Goal: Transaction & Acquisition: Purchase product/service

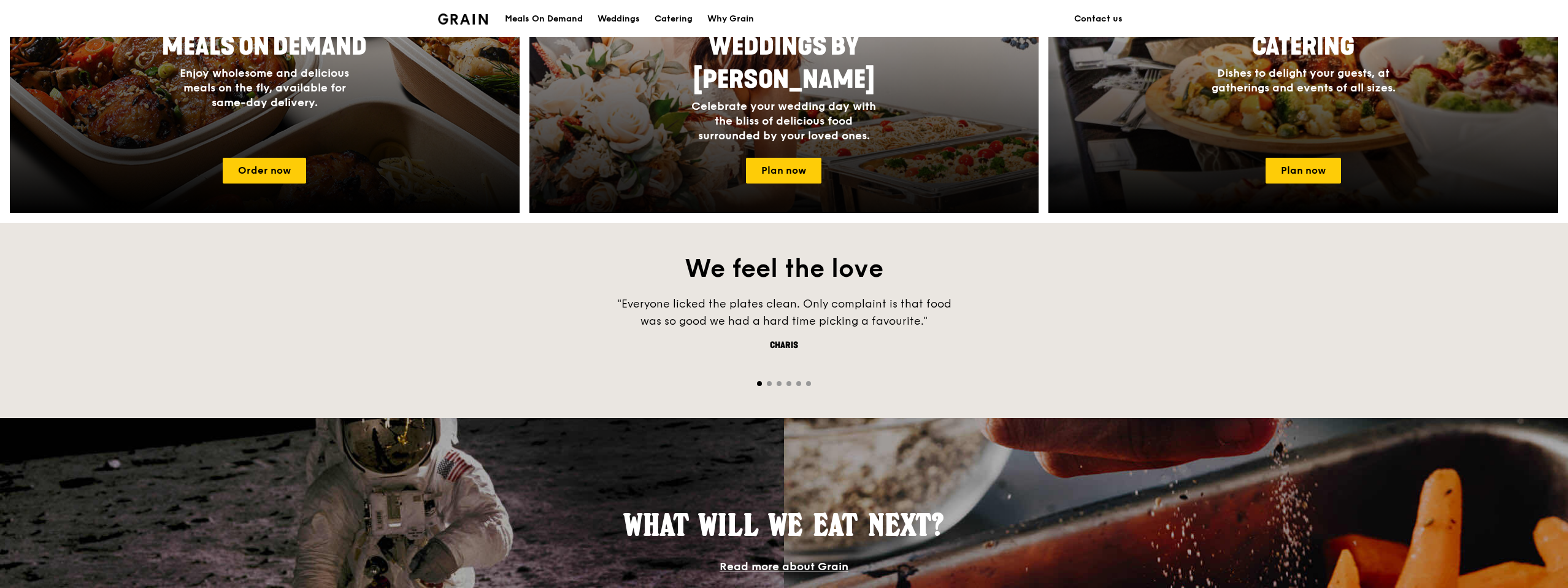
scroll to position [320, 0]
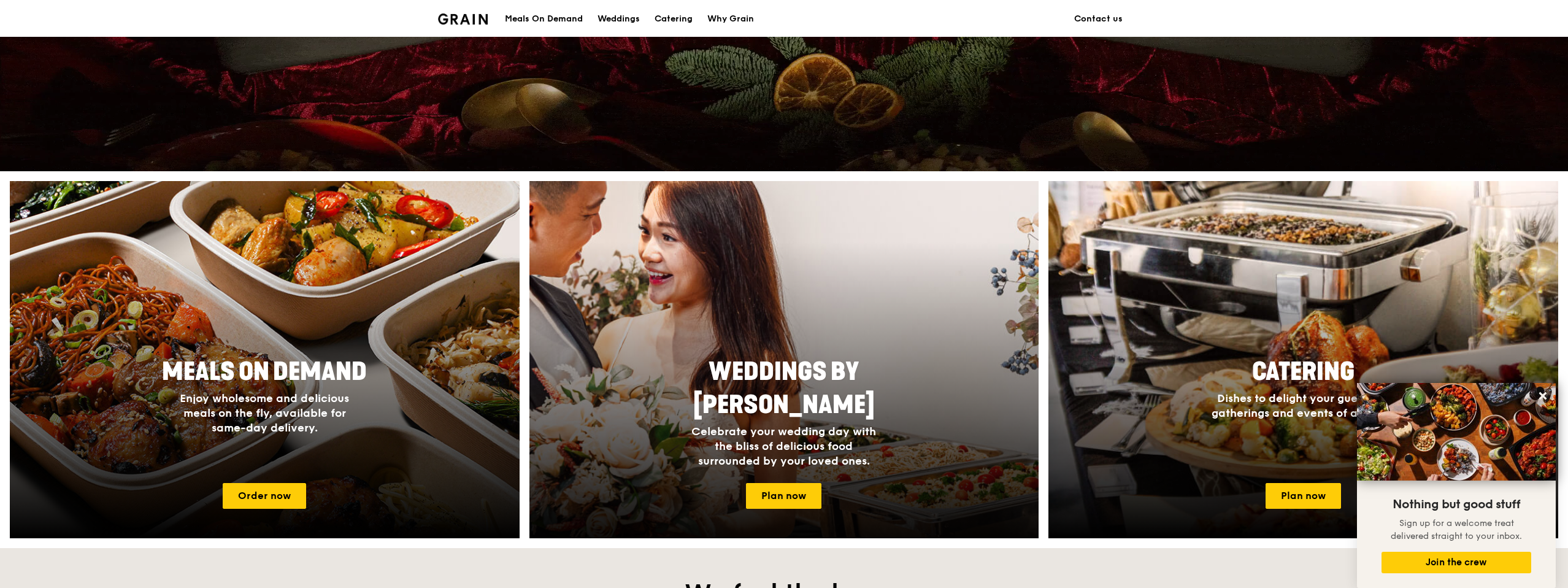
click at [909, 221] on img at bounding box center [784, 359] width 561 height 393
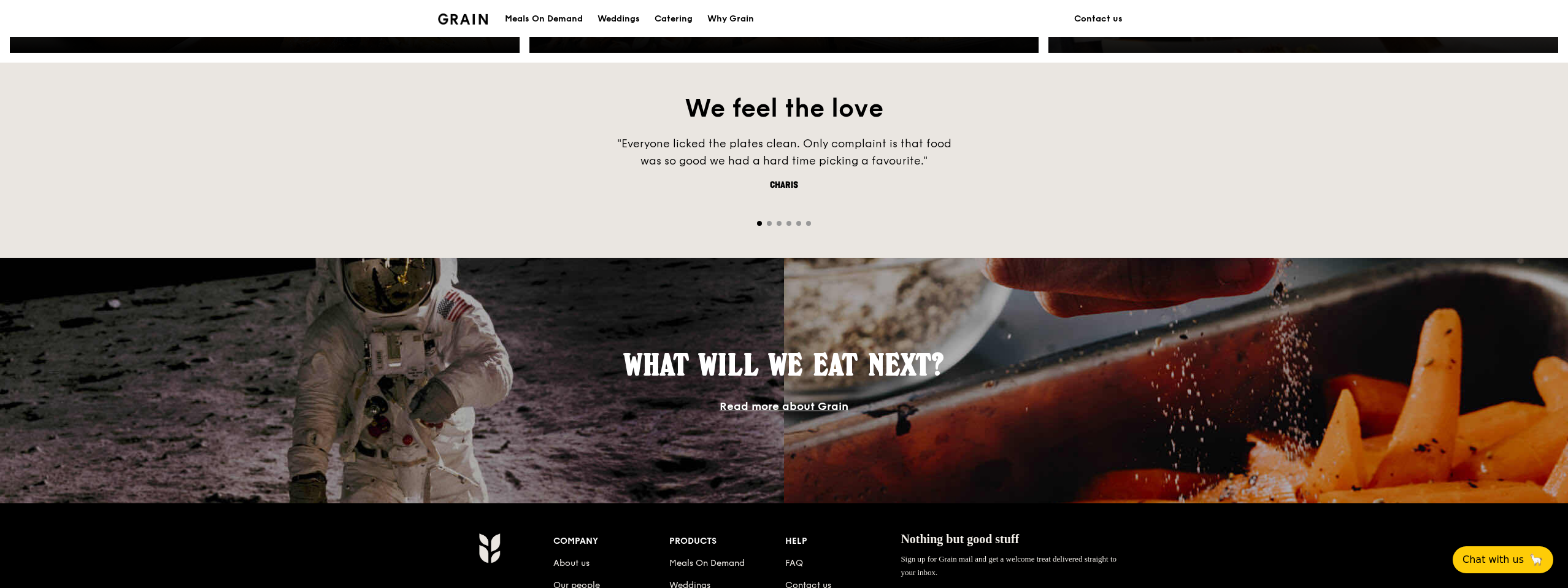
scroll to position [458, 0]
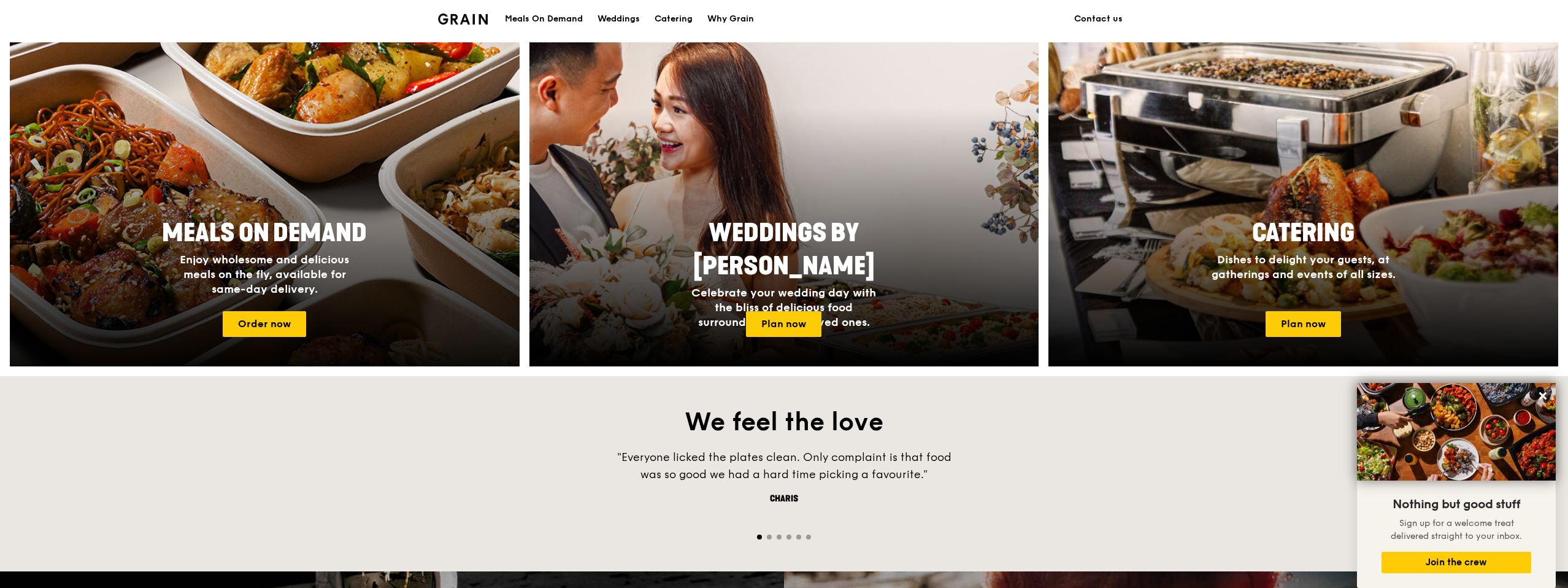
click at [408, 152] on div at bounding box center [264, 205] width 561 height 356
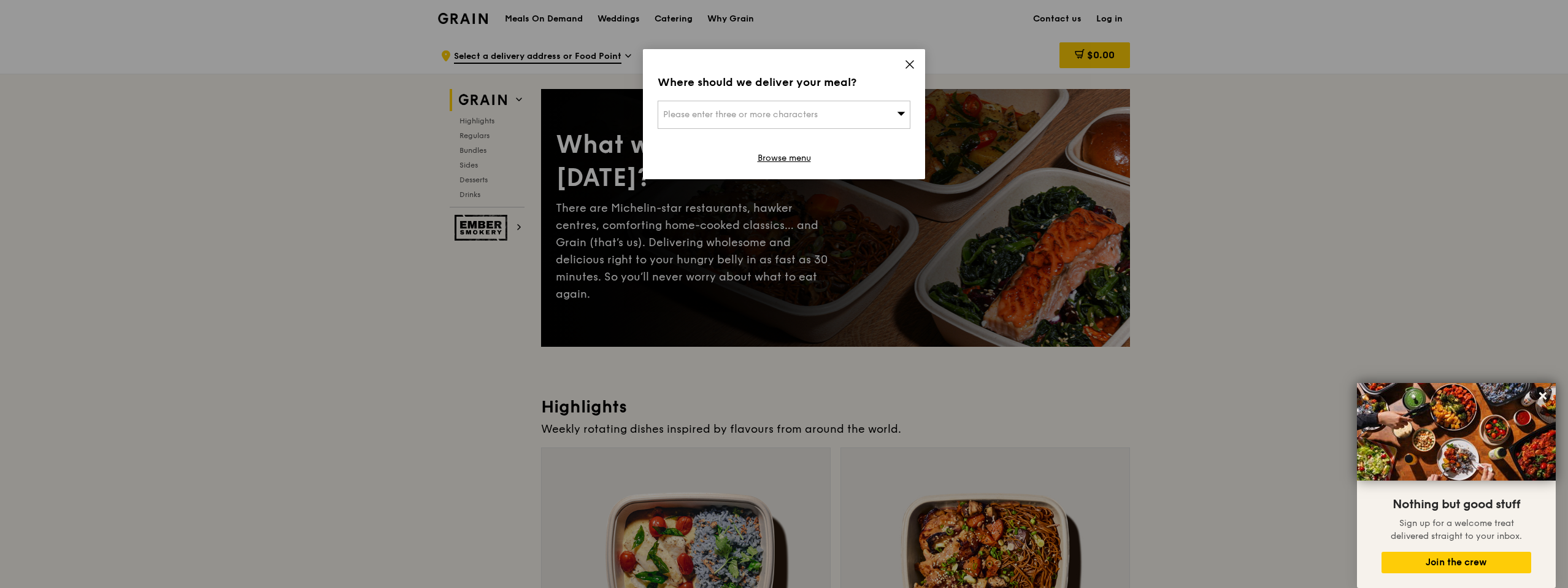
click at [906, 66] on icon at bounding box center [909, 64] width 11 height 11
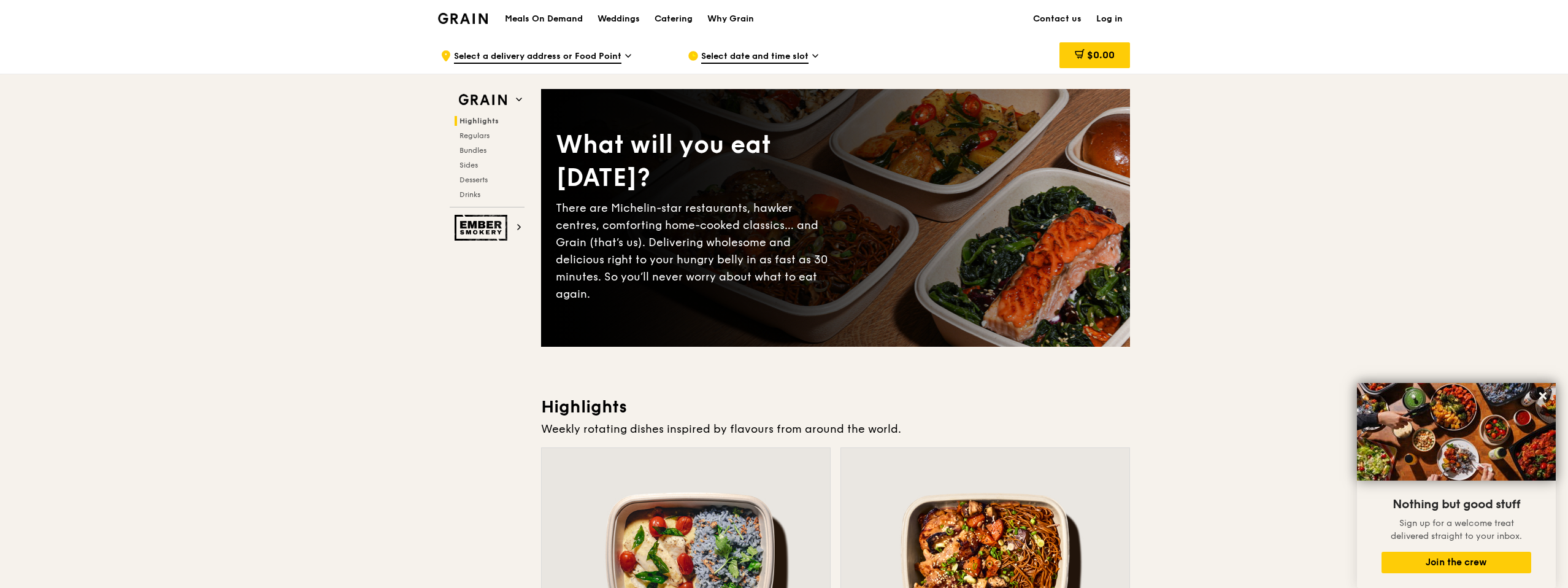
click at [484, 29] on div "Grain logo" at bounding box center [463, 17] width 50 height 36
